Goal: Task Accomplishment & Management: Manage account settings

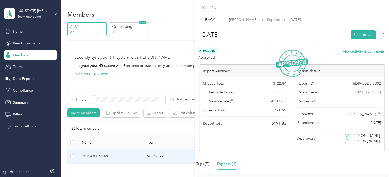
scroll to position [60, 0]
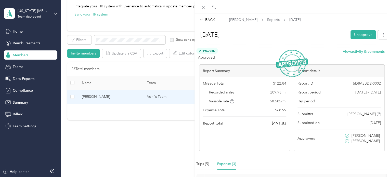
click at [17, 32] on div "BACK [PERSON_NAME] Reports [DATE] [DATE] Unapprove Approved Approved View activ…" at bounding box center [194, 88] width 389 height 177
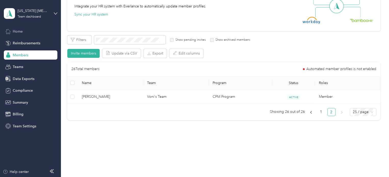
click at [18, 31] on span "Home" at bounding box center [18, 31] width 10 height 5
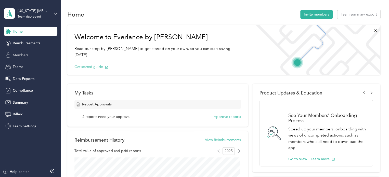
click at [23, 56] on span "Members" at bounding box center [21, 54] width 16 height 5
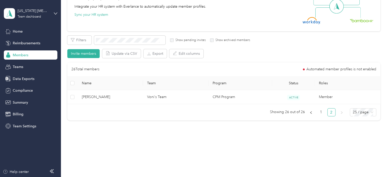
scroll to position [60, 0]
click at [17, 67] on span "Teams" at bounding box center [18, 66] width 10 height 5
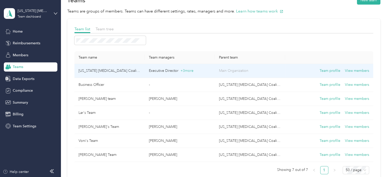
scroll to position [25, 0]
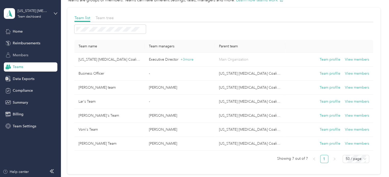
click at [22, 52] on span "Members" at bounding box center [21, 54] width 16 height 5
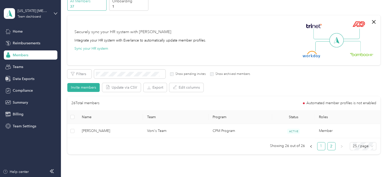
click at [321, 148] on link "1" at bounding box center [321, 146] width 8 height 8
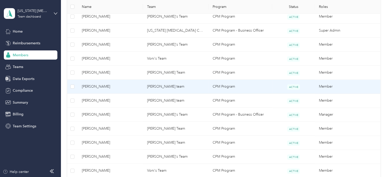
scroll to position [255, 0]
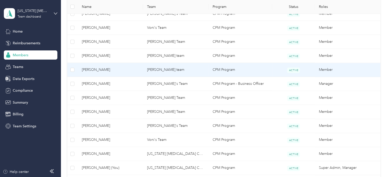
click at [123, 70] on span "[PERSON_NAME]" at bounding box center [110, 70] width 57 height 6
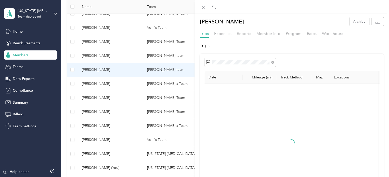
click at [244, 34] on span "Reports" at bounding box center [244, 33] width 14 height 5
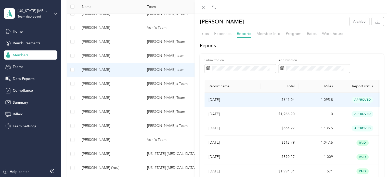
click at [249, 99] on p "[DATE]" at bounding box center [232, 100] width 48 height 6
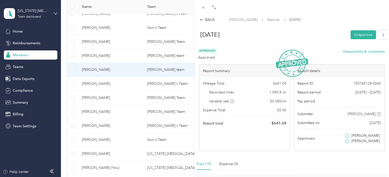
click at [23, 55] on div "BACK [PERSON_NAME] Reports [DATE] [DATE] Unapprove Approved Approved View activ…" at bounding box center [194, 88] width 389 height 177
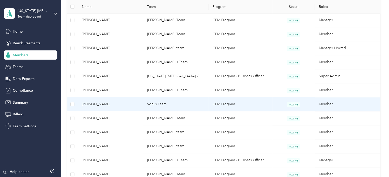
scroll to position [204, 0]
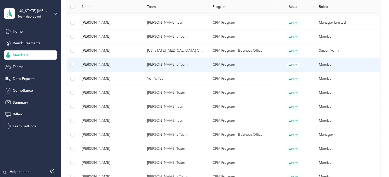
click at [157, 64] on td "[PERSON_NAME]'s Team" at bounding box center [175, 65] width 65 height 14
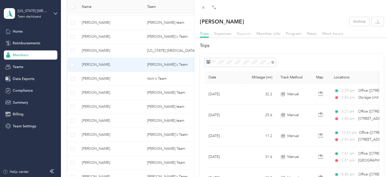
click at [240, 34] on span "Reports" at bounding box center [244, 33] width 14 height 5
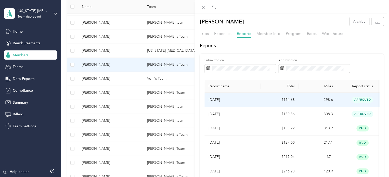
click at [241, 100] on p "[DATE]" at bounding box center [232, 100] width 48 height 6
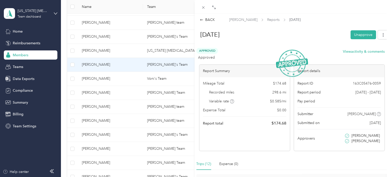
click at [118, 106] on div "BACK [PERSON_NAME] Reports [DATE] [DATE] Unapprove Approved Approved View activ…" at bounding box center [194, 88] width 389 height 177
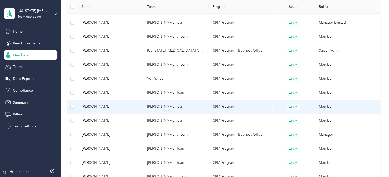
click at [95, 108] on span "[PERSON_NAME]" at bounding box center [110, 107] width 57 height 6
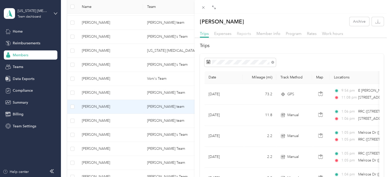
click at [242, 33] on span "Reports" at bounding box center [244, 33] width 14 height 5
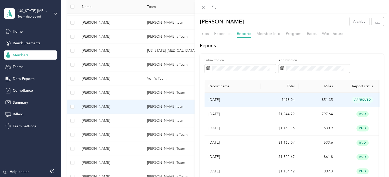
click at [264, 100] on td "$498.04" at bounding box center [279, 100] width 38 height 14
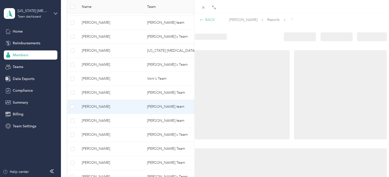
click at [208, 17] on div "BACK" at bounding box center [207, 19] width 15 height 5
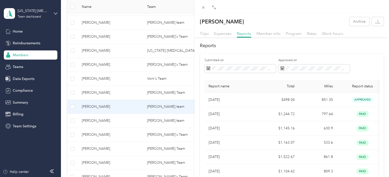
click at [125, 119] on div "Shaymarie [PERSON_NAME] Archive Trips Expenses Reports Member info Program Rate…" at bounding box center [194, 88] width 389 height 177
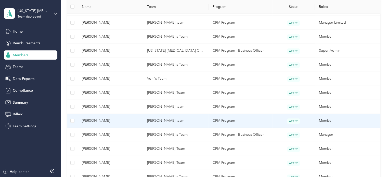
click at [111, 122] on span "[PERSON_NAME]" at bounding box center [110, 121] width 57 height 6
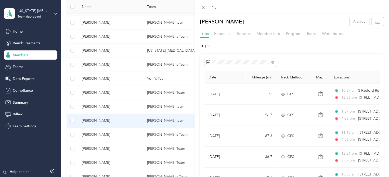
click at [248, 34] on span "Reports" at bounding box center [244, 33] width 14 height 5
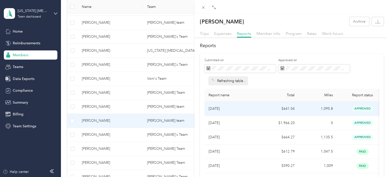
click at [249, 112] on td "[DATE]" at bounding box center [232, 109] width 56 height 14
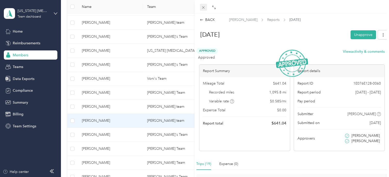
click at [203, 5] on span at bounding box center [203, 7] width 7 height 7
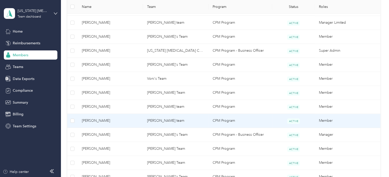
scroll to position [280, 0]
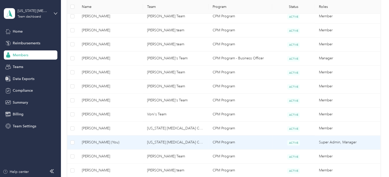
click at [119, 140] on span "[PERSON_NAME] (You)" at bounding box center [110, 143] width 57 height 6
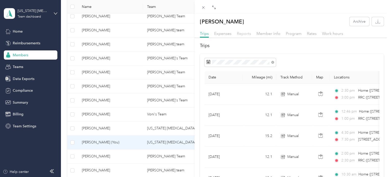
click at [245, 34] on span "Reports" at bounding box center [244, 33] width 14 height 5
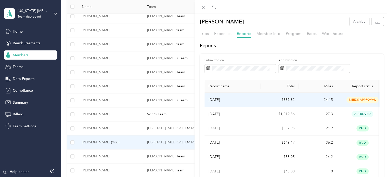
click at [247, 101] on p "[DATE]" at bounding box center [232, 100] width 48 height 6
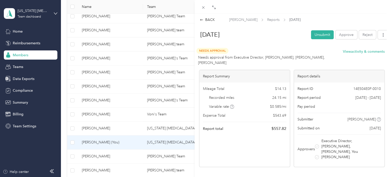
click at [274, 42] on div "[DATE] Unsubmit Approve Reject" at bounding box center [291, 35] width 193 height 15
click at [270, 42] on div "[DATE] Unsubmit Approve Reject" at bounding box center [291, 35] width 193 height 15
click at [264, 39] on h1 "[DATE]" at bounding box center [251, 35] width 112 height 12
click at [117, 158] on div "BACK [PERSON_NAME] Reports [DATE] [DATE] Unsubmit Approve Reject Needs Approval…" at bounding box center [194, 88] width 389 height 177
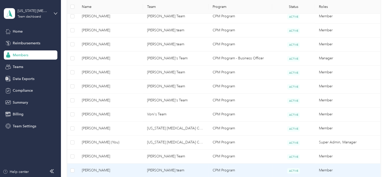
click at [114, 169] on span "[PERSON_NAME]" at bounding box center [110, 171] width 57 height 6
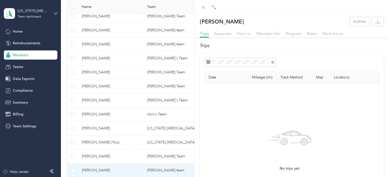
click at [248, 33] on span "Reports" at bounding box center [244, 33] width 14 height 5
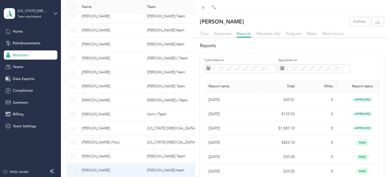
click at [344, 52] on div "Reports Submitted on Approved on Report name Total Miles Report status Submitte…" at bounding box center [291, 137] width 194 height 190
click at [260, 45] on h2 "Reports" at bounding box center [292, 45] width 184 height 7
click at [277, 47] on h2 "Reports" at bounding box center [292, 45] width 184 height 7
click at [268, 25] on div "[PERSON_NAME] Archive" at bounding box center [291, 21] width 194 height 9
click at [265, 51] on div "Reports Submitted on Approved on Report name Total Miles Report status Submitte…" at bounding box center [291, 137] width 194 height 190
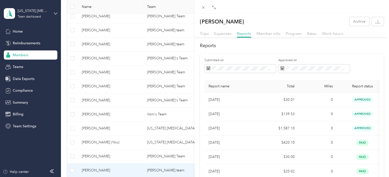
click at [99, 57] on div "[PERSON_NAME] Archive Trips Expenses Reports Member info Program Rates Work hou…" at bounding box center [194, 88] width 389 height 177
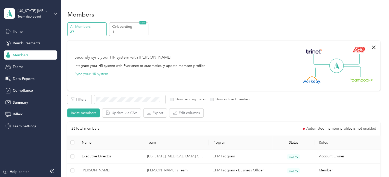
click at [19, 33] on span "Home" at bounding box center [18, 31] width 10 height 5
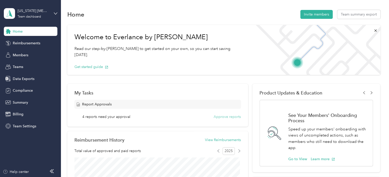
click at [220, 117] on button "Approve reports" at bounding box center [227, 116] width 27 height 5
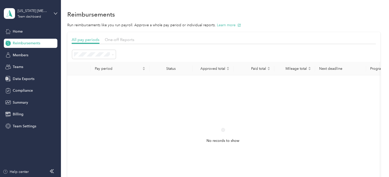
click at [151, 52] on div at bounding box center [224, 54] width 304 height 10
click at [21, 55] on span "Members" at bounding box center [21, 54] width 16 height 5
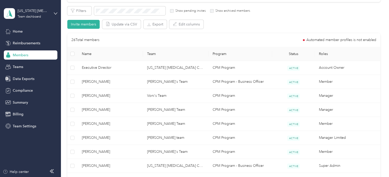
scroll to position [102, 0]
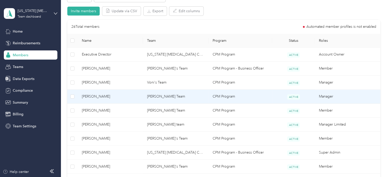
click at [176, 98] on td "[PERSON_NAME] Team" at bounding box center [175, 97] width 65 height 14
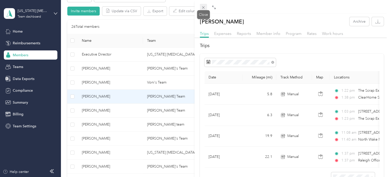
click at [205, 6] on icon at bounding box center [203, 7] width 4 height 4
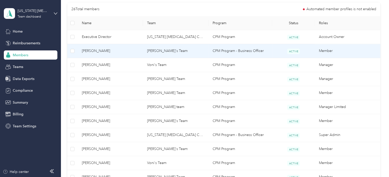
scroll to position [76, 0]
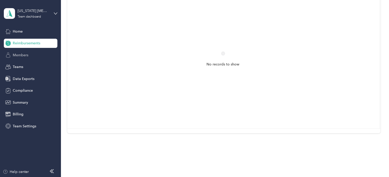
click at [16, 55] on span "Members" at bounding box center [21, 54] width 16 height 5
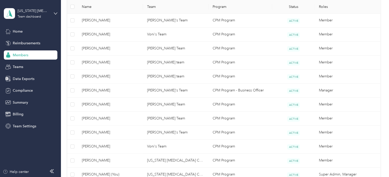
scroll to position [204, 0]
